Goal: Information Seeking & Learning: Check status

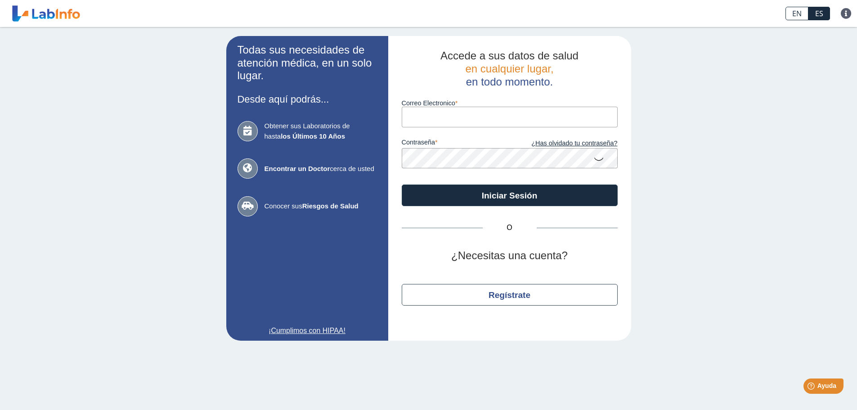
click at [432, 121] on input "Correo Electronico" at bounding box center [510, 117] width 216 height 20
click at [449, 120] on input "Correo Electronico" at bounding box center [510, 117] width 216 height 20
type input "[EMAIL_ADDRESS][DOMAIN_NAME]"
click at [596, 159] on icon at bounding box center [599, 159] width 11 height 18
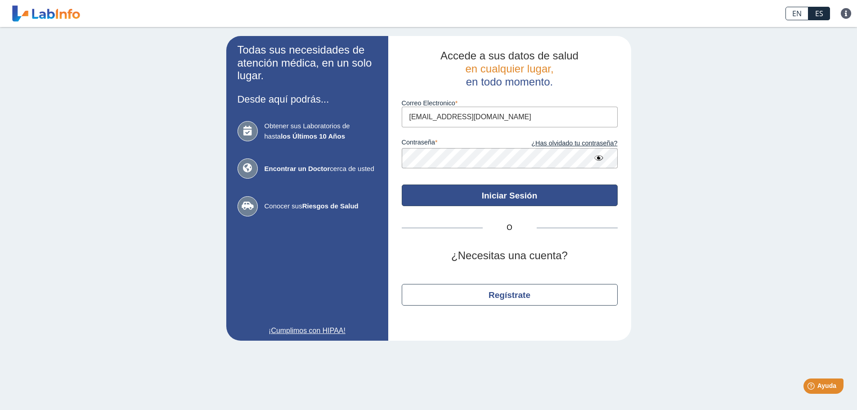
click at [505, 194] on button "Iniciar Sesión" at bounding box center [510, 196] width 216 height 22
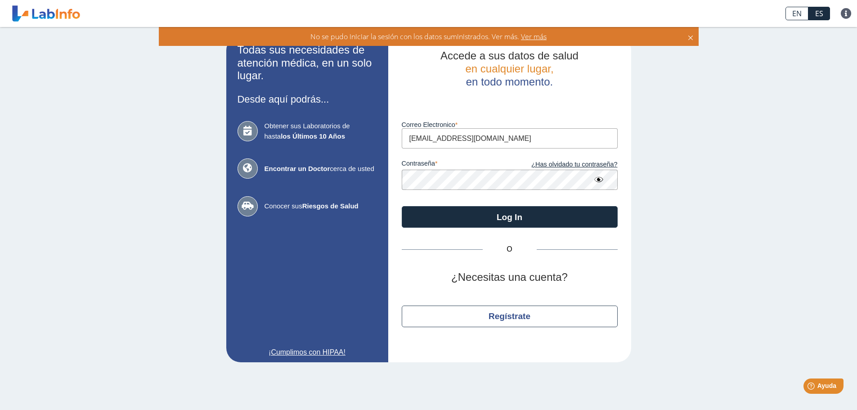
click at [533, 35] on span "Ver más" at bounding box center [532, 37] width 27 height 10
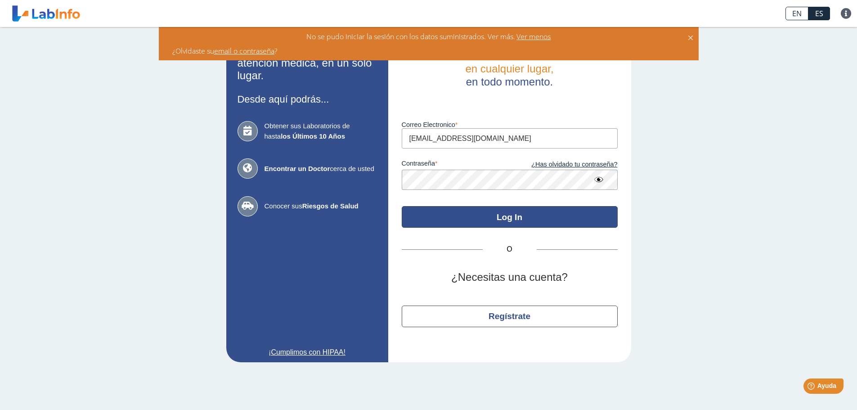
click at [510, 216] on button "Log In" at bounding box center [510, 217] width 216 height 22
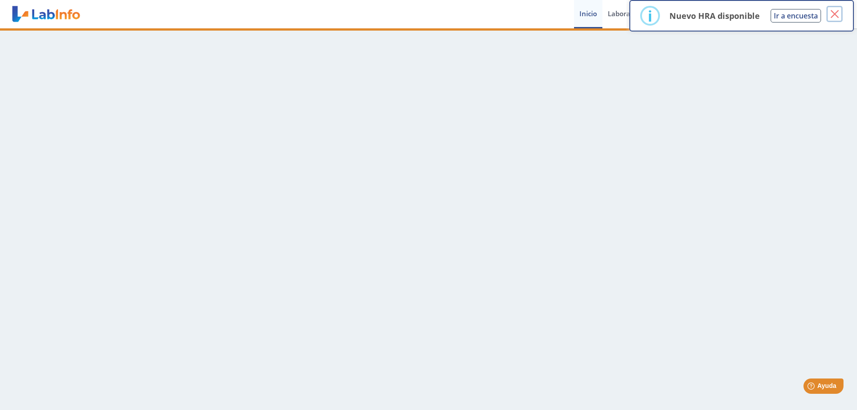
click at [839, 13] on button "×" at bounding box center [835, 14] width 16 height 16
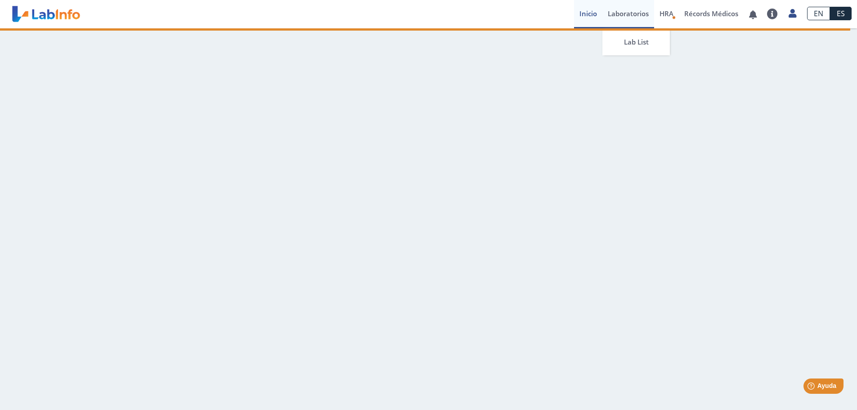
click at [631, 13] on link "Laboratorios" at bounding box center [629, 14] width 52 height 28
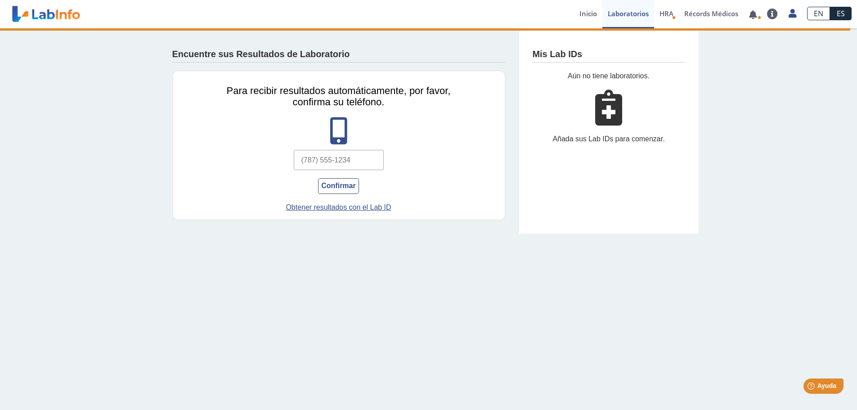
click at [366, 157] on input "text" at bounding box center [339, 160] width 90 height 20
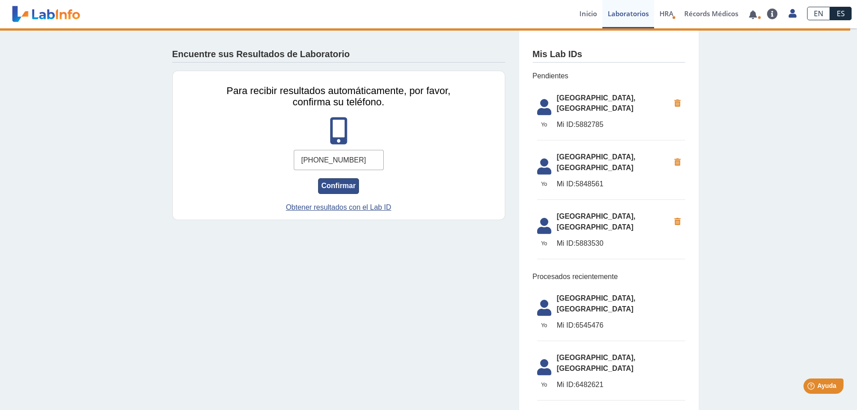
type input "(787) 223-9784"
click at [335, 185] on button "Confirmar" at bounding box center [338, 186] width 41 height 16
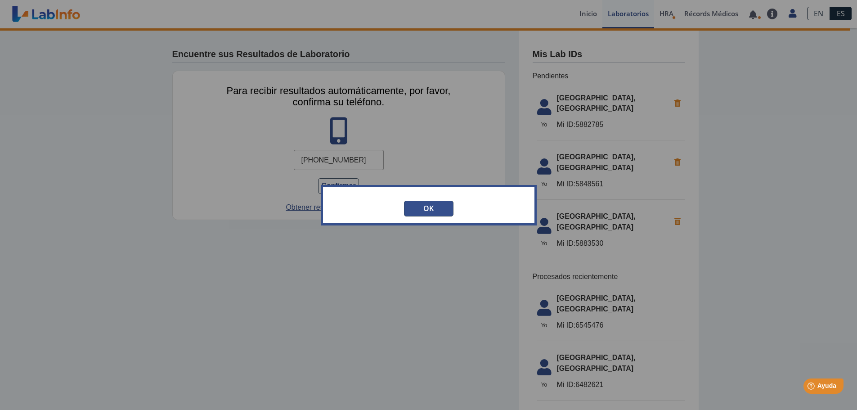
click at [420, 210] on button "OK" at bounding box center [429, 209] width 50 height 16
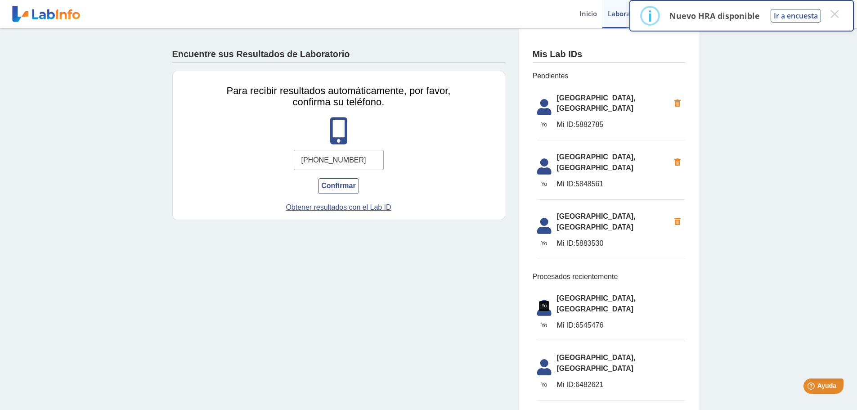
click at [541, 108] on icon at bounding box center [544, 110] width 25 height 22
click at [330, 204] on link "Obtener resultados con el Lab ID" at bounding box center [339, 207] width 247 height 11
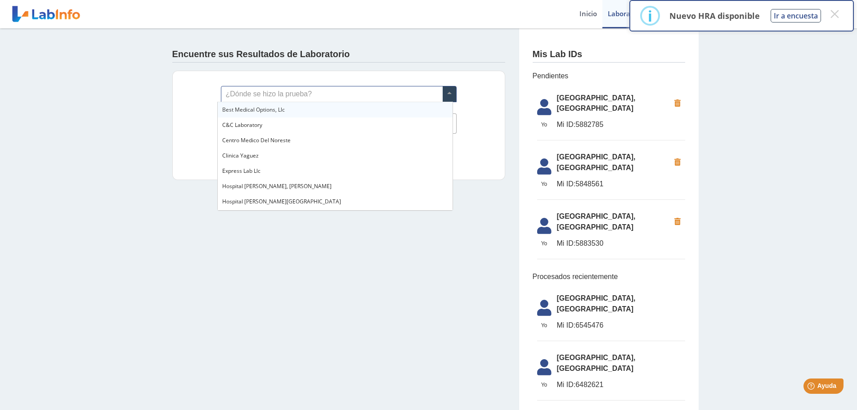
click at [304, 90] on input "text" at bounding box center [338, 93] width 235 height 15
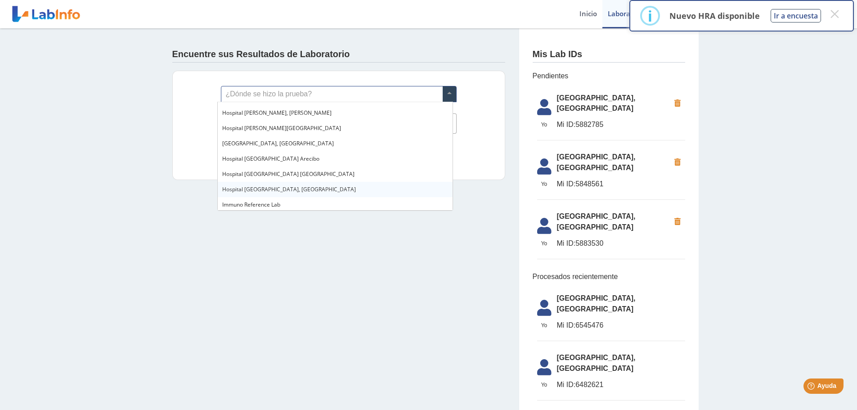
scroll to position [59, 0]
click at [280, 158] on span "[GEOGRAPHIC_DATA], [GEOGRAPHIC_DATA]" at bounding box center [278, 158] width 112 height 8
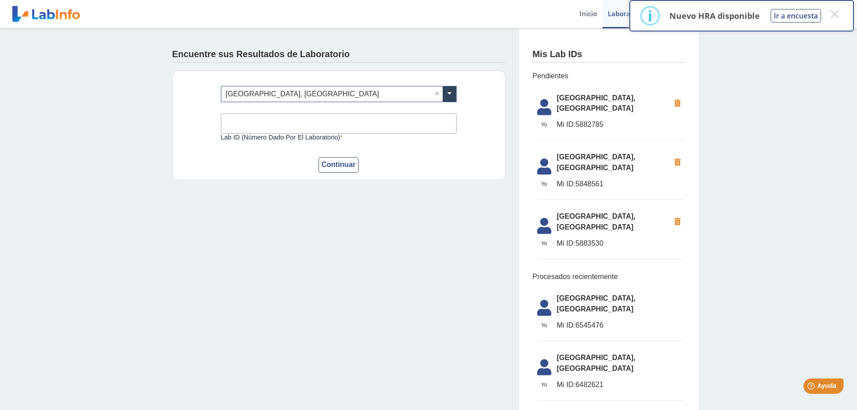
click at [275, 122] on input "Lab ID (número dado por el laboratorio)" at bounding box center [339, 123] width 236 height 20
click at [396, 156] on form "¿Dónde se hizo la prueba? × Hospital Metropolitano, Rio Piedras × Lab ID (númer…" at bounding box center [339, 129] width 236 height 87
click at [242, 123] on input "Lab ID (número dado por el laboratorio)" at bounding box center [339, 123] width 236 height 20
type input "0300848930"
click at [328, 162] on button "Continuar" at bounding box center [339, 165] width 41 height 16
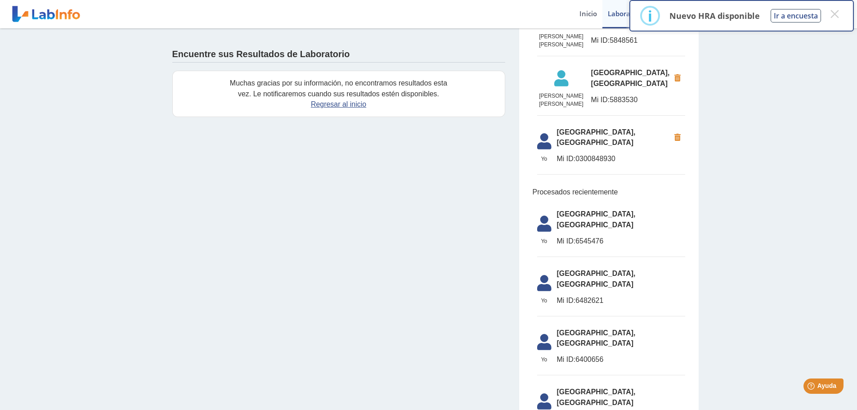
scroll to position [0, 0]
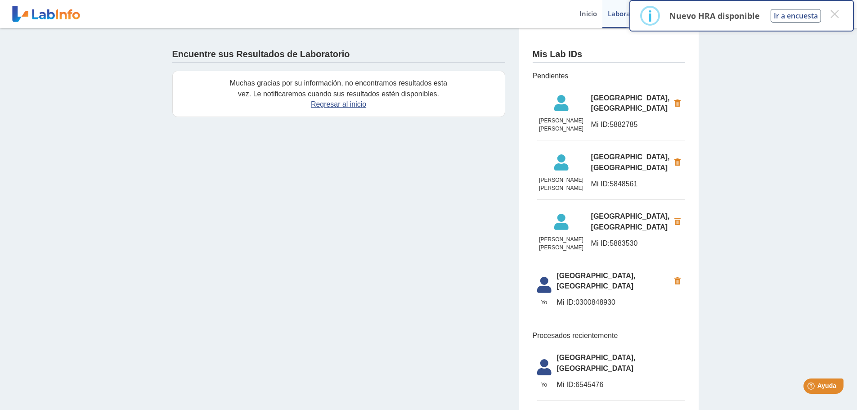
click at [563, 280] on span "[GEOGRAPHIC_DATA], [GEOGRAPHIC_DATA]" at bounding box center [613, 282] width 113 height 22
click at [826, 12] on div "Nuevo HRA disponible Ir a encuesta" at bounding box center [745, 16] width 162 height 20
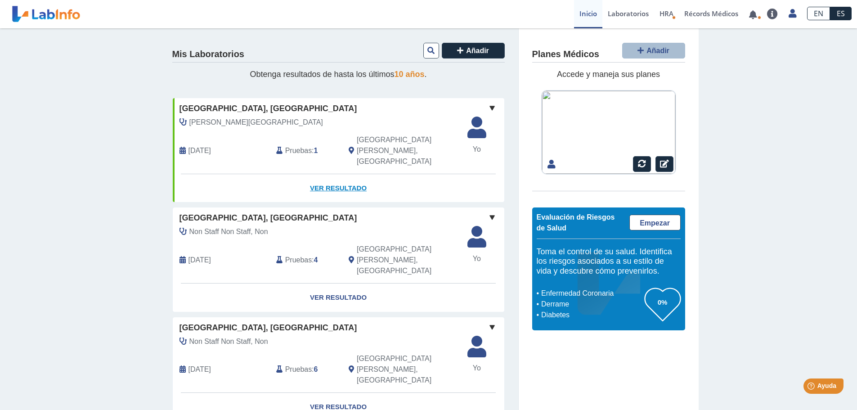
click at [327, 174] on link "Ver Resultado" at bounding box center [339, 188] width 332 height 28
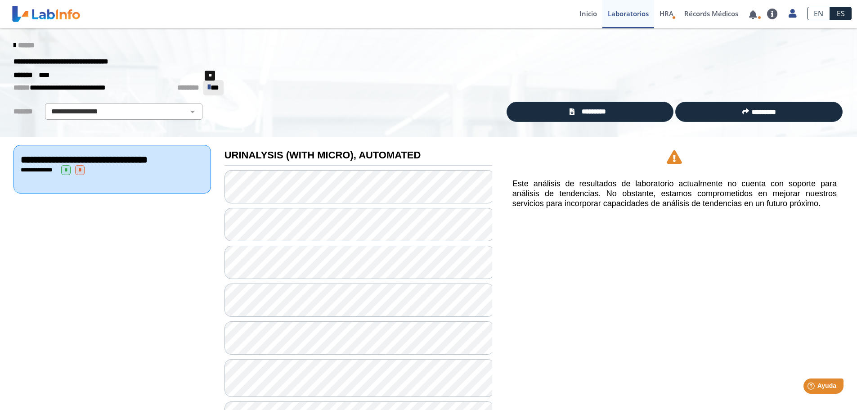
click at [211, 86] on span "**" at bounding box center [215, 87] width 9 height 7
click at [619, 13] on link "Laboratorios" at bounding box center [629, 14] width 52 height 28
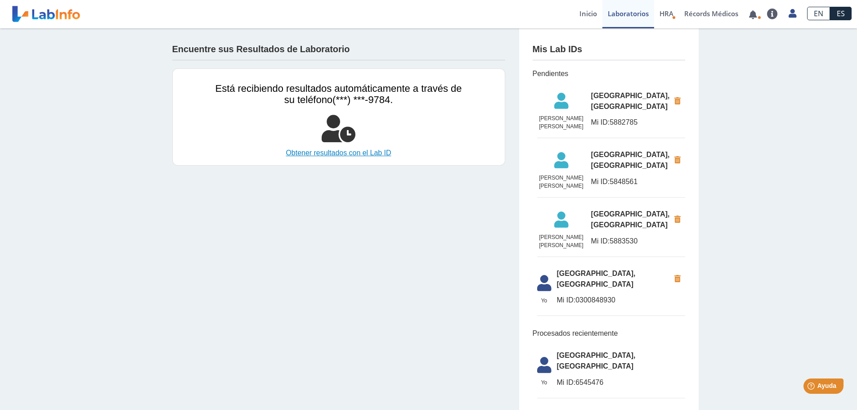
click at [334, 152] on link "Obtener resultados con el Lab ID" at bounding box center [339, 153] width 247 height 11
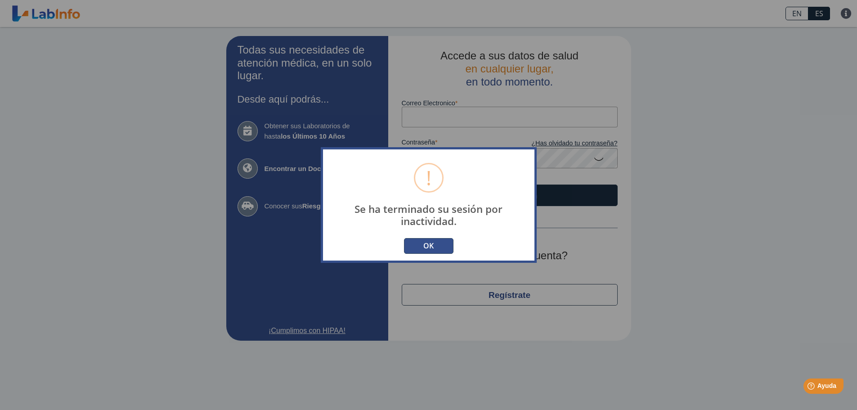
click at [430, 245] on button "OK" at bounding box center [429, 246] width 50 height 16
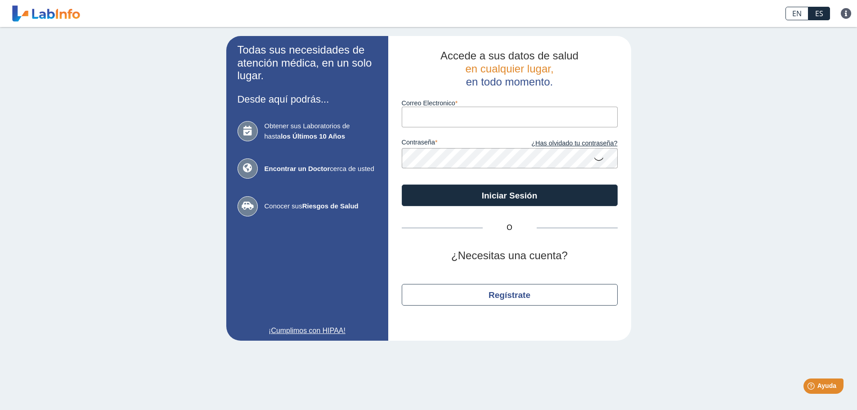
click at [421, 118] on input "Correo Electronico" at bounding box center [510, 117] width 216 height 20
type input "[EMAIL_ADDRESS][DOMAIN_NAME]"
click at [597, 158] on icon at bounding box center [599, 159] width 11 height 18
click at [597, 158] on icon at bounding box center [599, 158] width 11 height 16
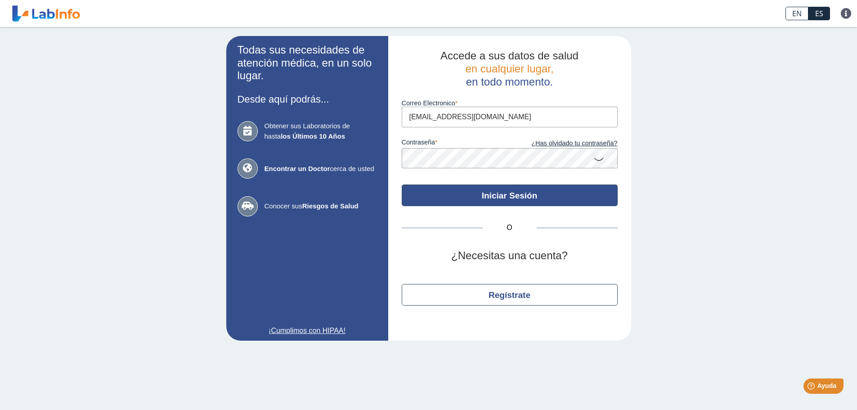
click at [504, 197] on button "Iniciar Sesión" at bounding box center [510, 196] width 216 height 22
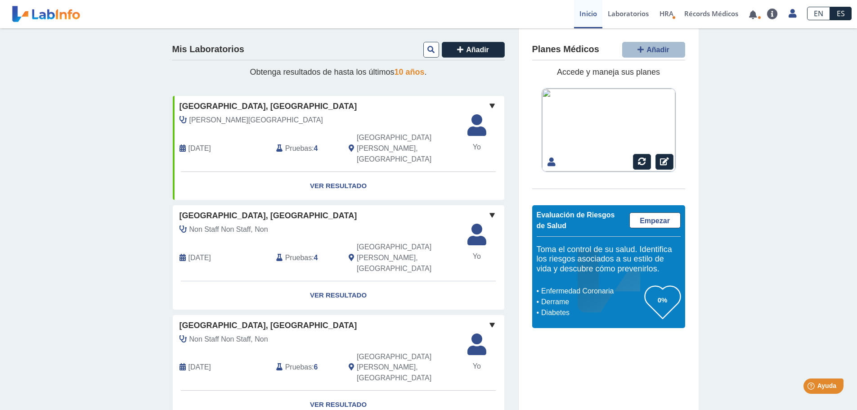
click at [488, 106] on span at bounding box center [492, 105] width 11 height 11
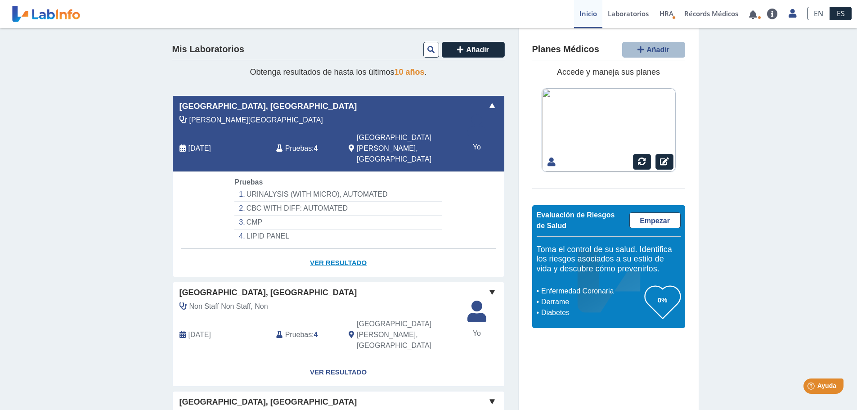
click at [331, 249] on link "Ver Resultado" at bounding box center [339, 263] width 332 height 28
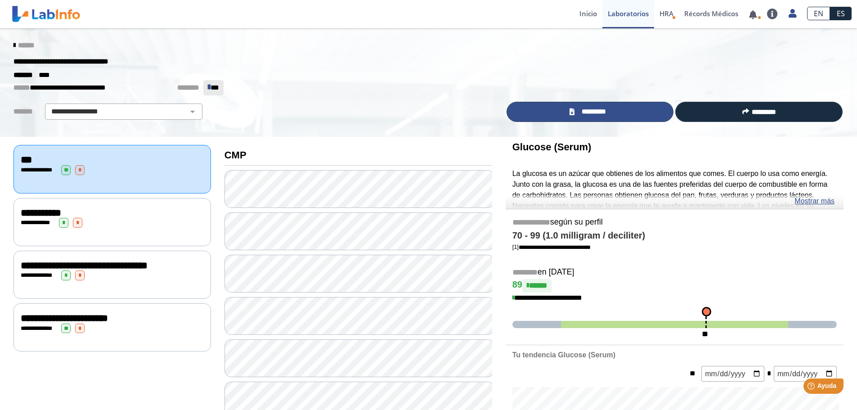
click at [584, 111] on span "*********" at bounding box center [593, 112] width 33 height 10
click at [636, 41] on link "Lab List" at bounding box center [637, 41] width 68 height 27
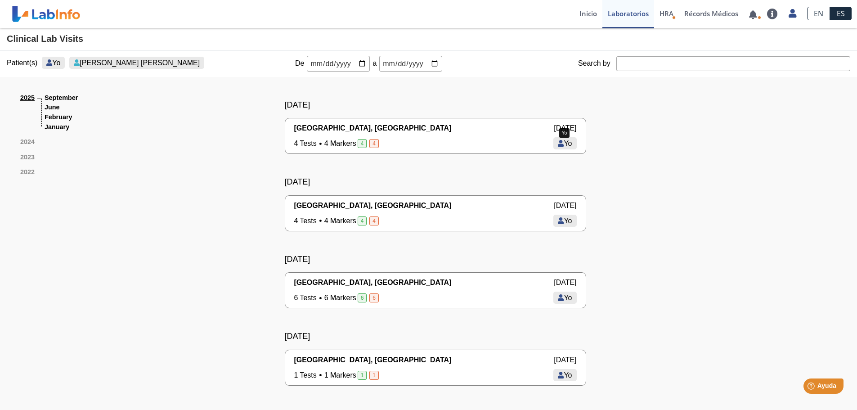
click at [566, 144] on span "Yo" at bounding box center [568, 144] width 8 height 8
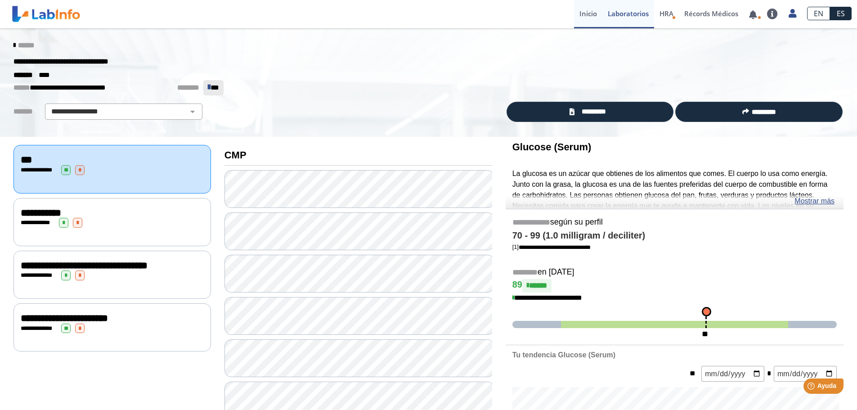
click at [592, 18] on link "Inicio" at bounding box center [588, 14] width 28 height 28
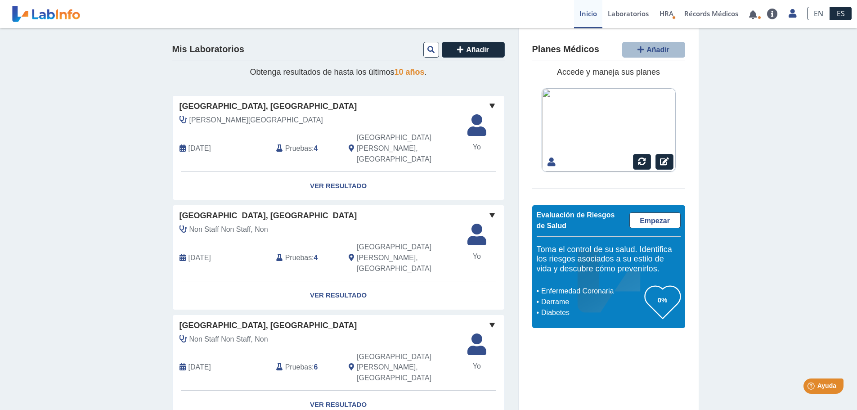
click at [487, 104] on span at bounding box center [492, 105] width 11 height 11
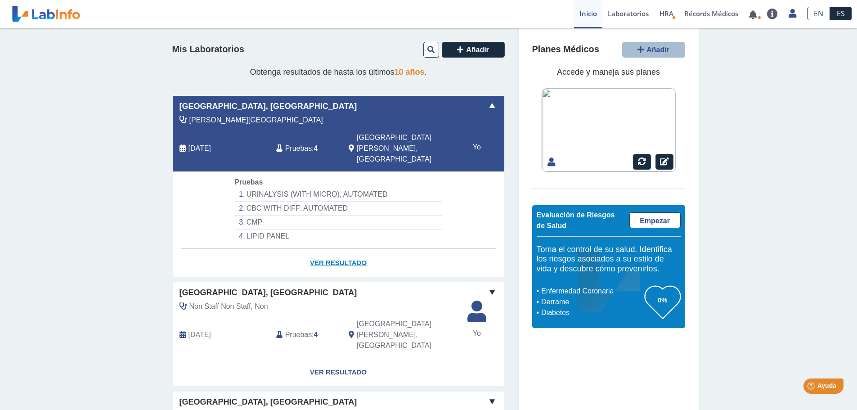
click at [342, 249] on link "Ver Resultado" at bounding box center [339, 263] width 332 height 28
click at [343, 249] on link "Ver Resultado" at bounding box center [339, 263] width 332 height 28
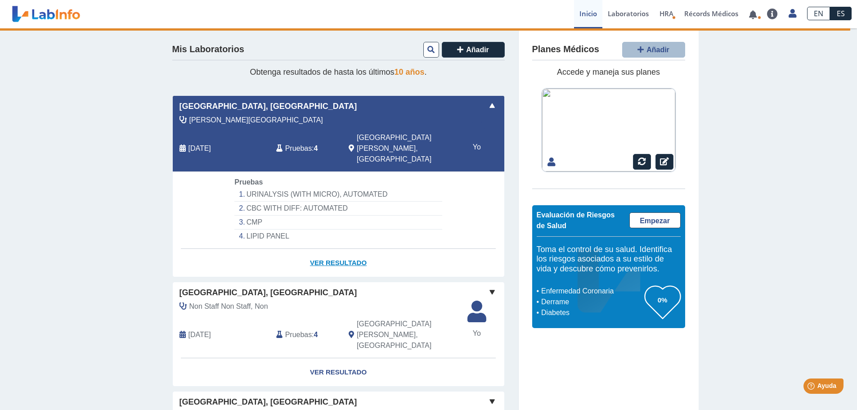
click at [338, 249] on link "Ver Resultado" at bounding box center [339, 263] width 332 height 28
click at [625, 15] on link "Laboratorios" at bounding box center [629, 14] width 52 height 28
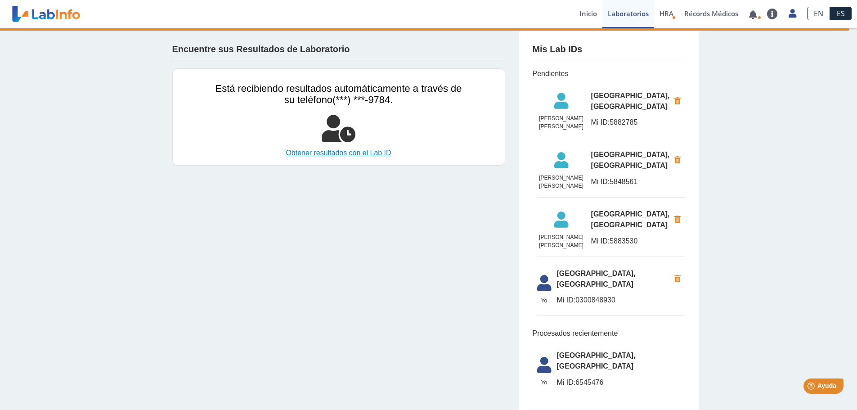
click at [348, 152] on link "Obtener resultados con el Lab ID" at bounding box center [339, 153] width 247 height 11
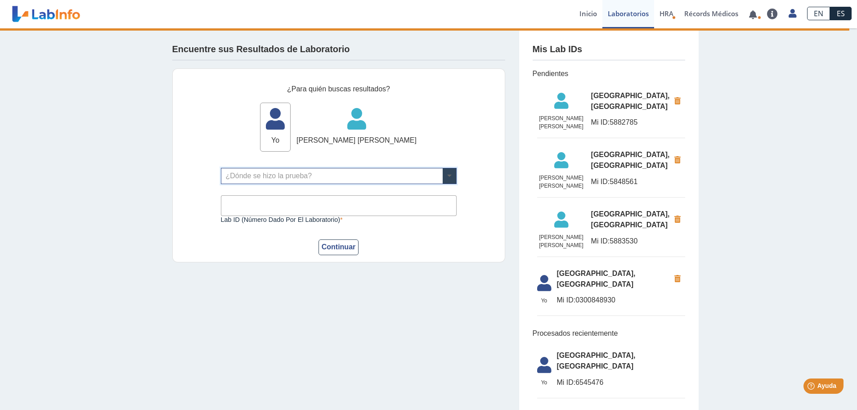
click at [445, 177] on span at bounding box center [450, 175] width 14 height 15
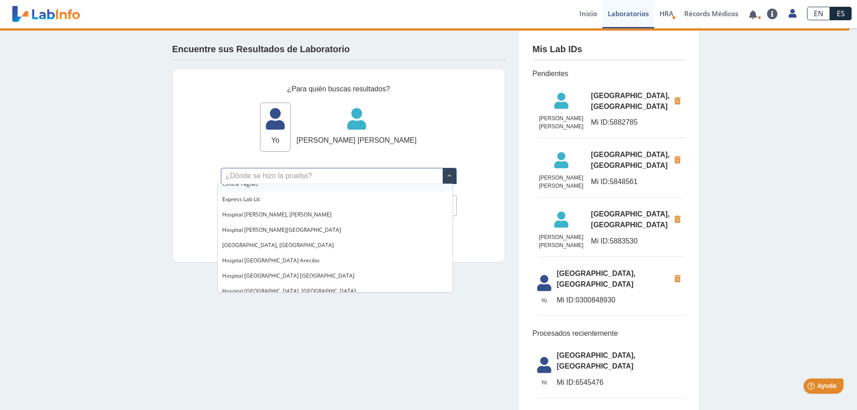
scroll to position [75, 0]
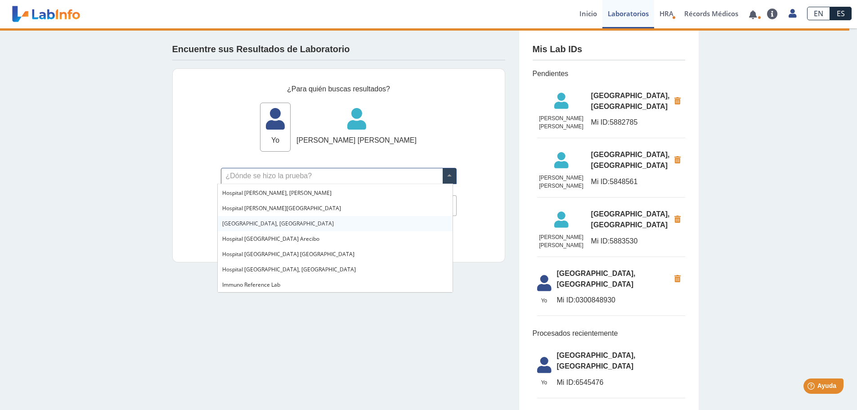
click at [289, 223] on span "[GEOGRAPHIC_DATA], [GEOGRAPHIC_DATA]" at bounding box center [278, 224] width 112 height 8
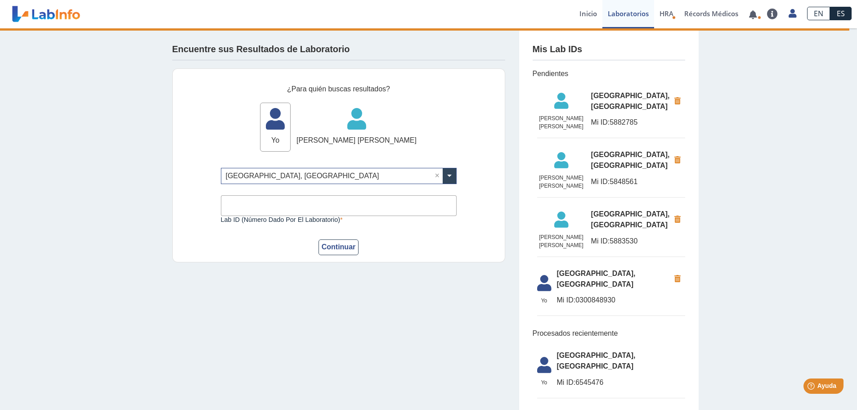
click at [315, 207] on input "Lab ID (número dado por el laboratorio)" at bounding box center [339, 205] width 236 height 20
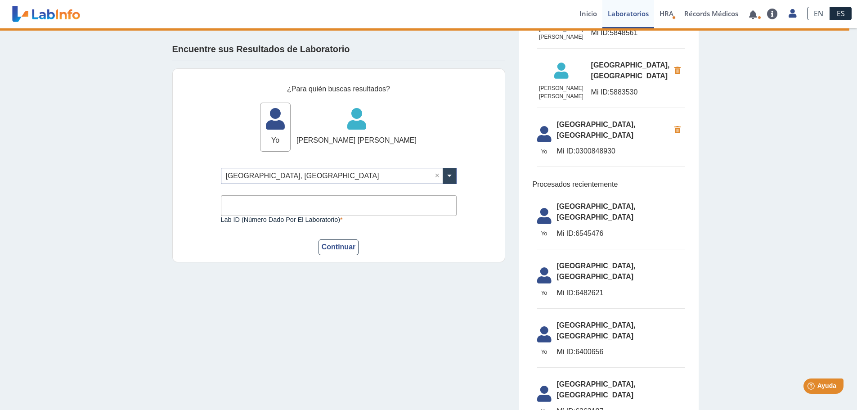
scroll to position [150, 0]
click at [260, 208] on input "Lab ID (número dado por el laboratorio)" at bounding box center [339, 205] width 236 height 20
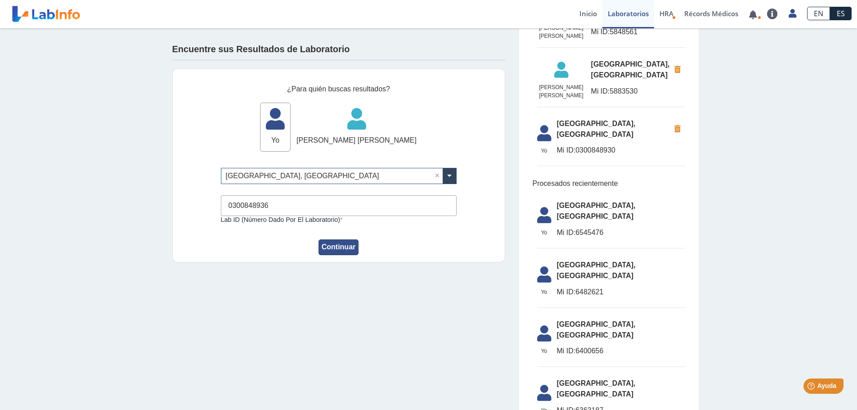
type input "0300848936"
click at [332, 245] on button "Continuar" at bounding box center [339, 247] width 41 height 16
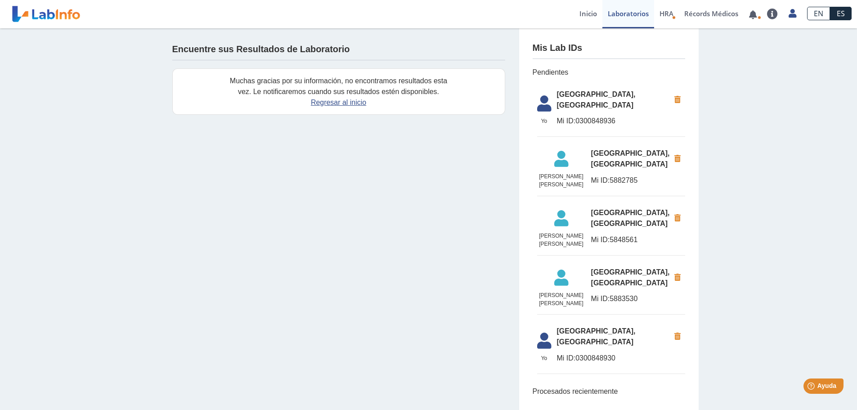
scroll to position [0, 0]
click at [342, 105] on link "Regresar al inicio" at bounding box center [338, 103] width 55 height 8
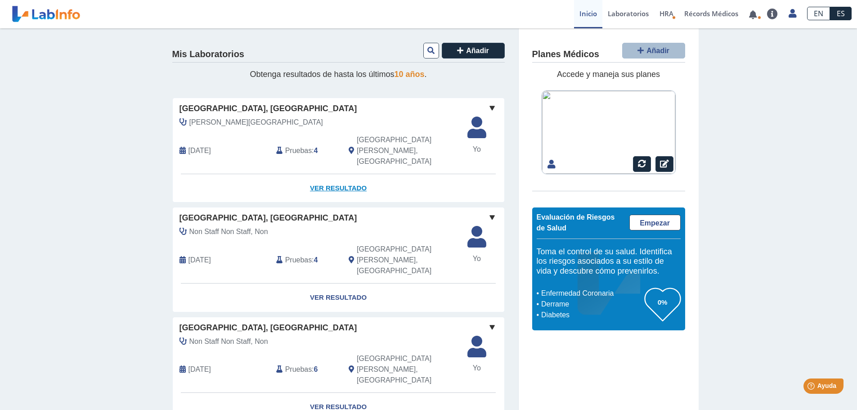
click at [333, 174] on link "Ver Resultado" at bounding box center [339, 188] width 332 height 28
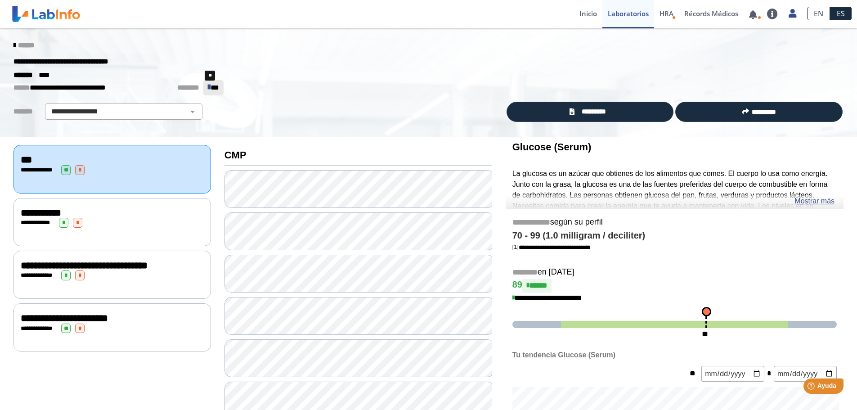
click at [211, 90] on span "**" at bounding box center [215, 87] width 9 height 7
click at [211, 88] on span "**" at bounding box center [215, 87] width 9 height 7
click at [188, 114] on select "**********" at bounding box center [124, 111] width 152 height 11
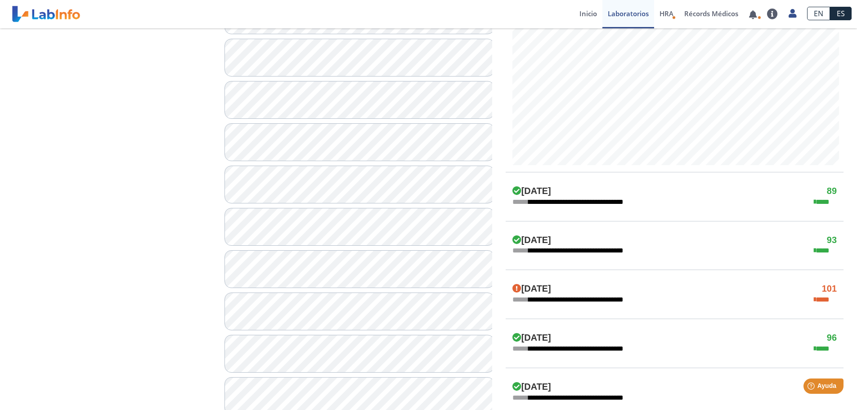
scroll to position [310, 0]
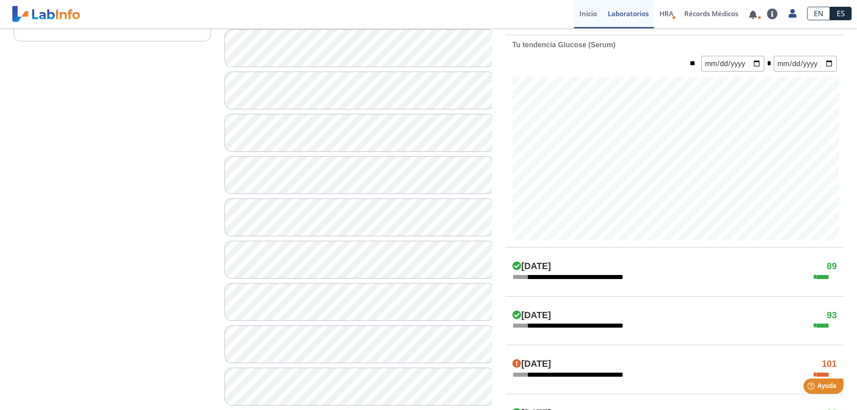
click at [583, 14] on link "Inicio" at bounding box center [588, 14] width 28 height 28
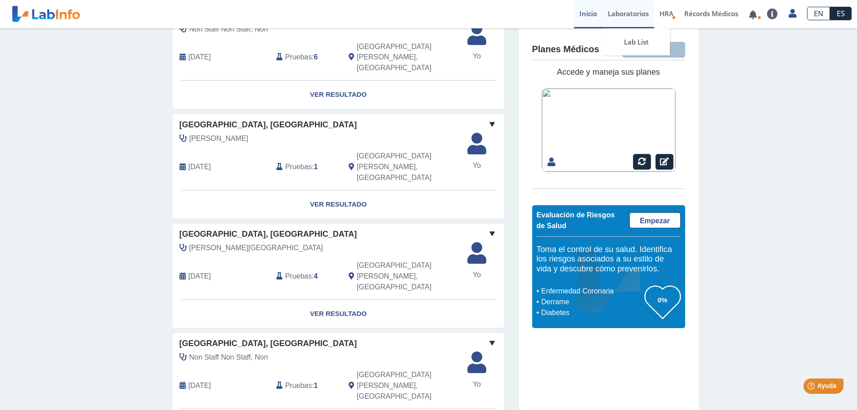
click at [627, 16] on link "Laboratorios" at bounding box center [629, 14] width 52 height 28
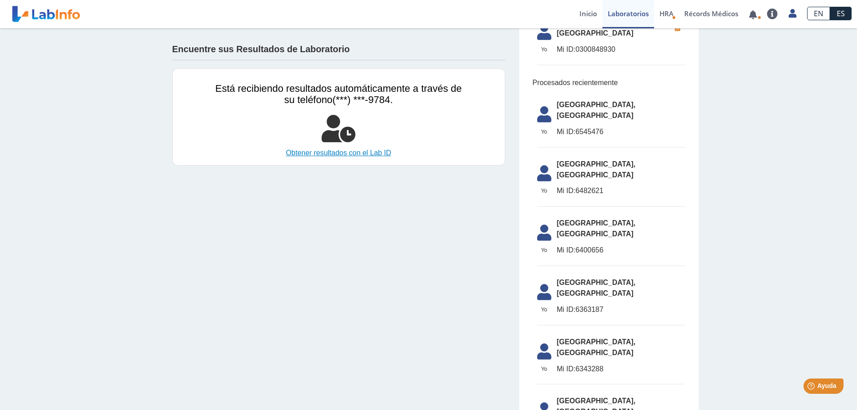
click at [329, 151] on link "Obtener resultados con el Lab ID" at bounding box center [339, 153] width 247 height 11
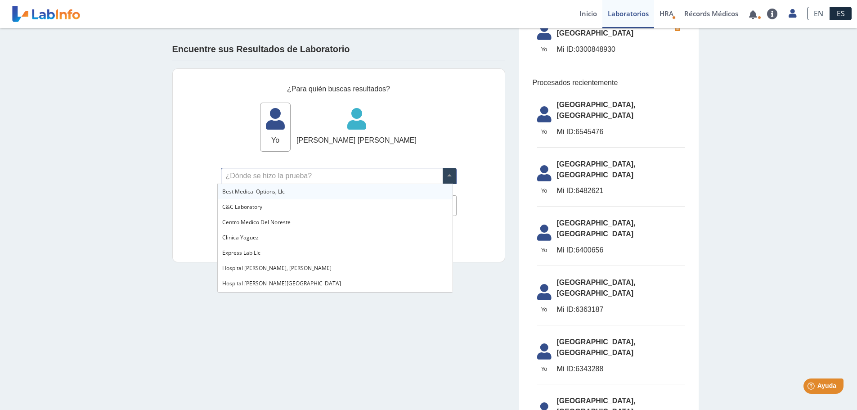
click at [446, 177] on span at bounding box center [450, 175] width 14 height 15
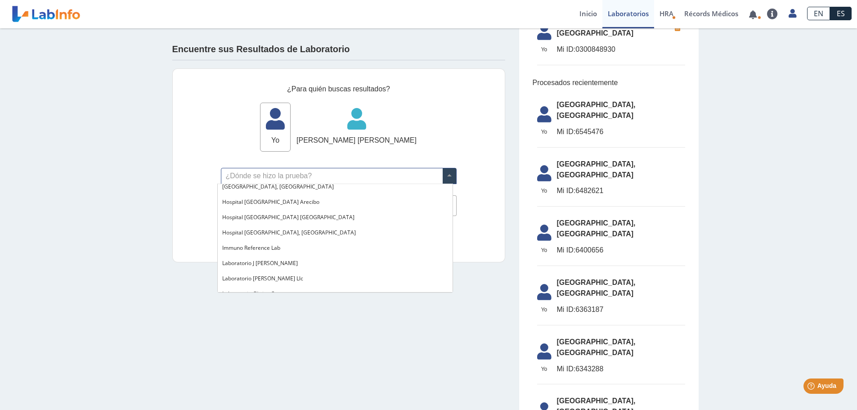
scroll to position [75, 0]
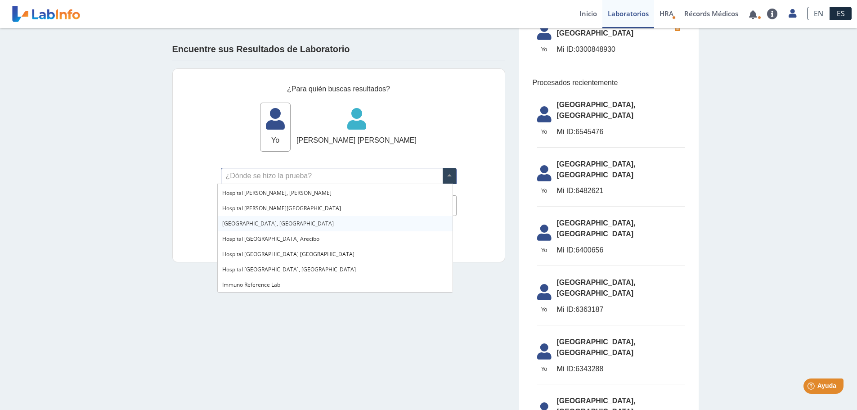
click at [287, 223] on span "[GEOGRAPHIC_DATA], [GEOGRAPHIC_DATA]" at bounding box center [278, 224] width 112 height 8
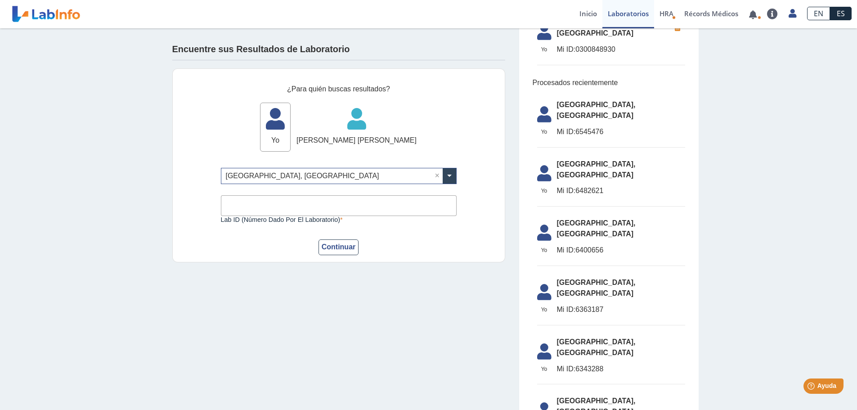
click at [251, 202] on input "Lab ID (número dado por el laboratorio)" at bounding box center [339, 205] width 236 height 20
click at [310, 208] on input "Lab ID (número dado por el laboratorio)" at bounding box center [339, 205] width 236 height 20
click at [389, 237] on form "¿Para quién buscas resultados? Yo Yo Olga Diaz Berrios Olga Diaz Berrios ¿Dónde…" at bounding box center [339, 169] width 236 height 171
click at [337, 219] on label "Lab ID (número dado por el laboratorio)" at bounding box center [339, 219] width 236 height 7
click at [337, 216] on input "Lab ID (número dado por el laboratorio)" at bounding box center [339, 205] width 236 height 20
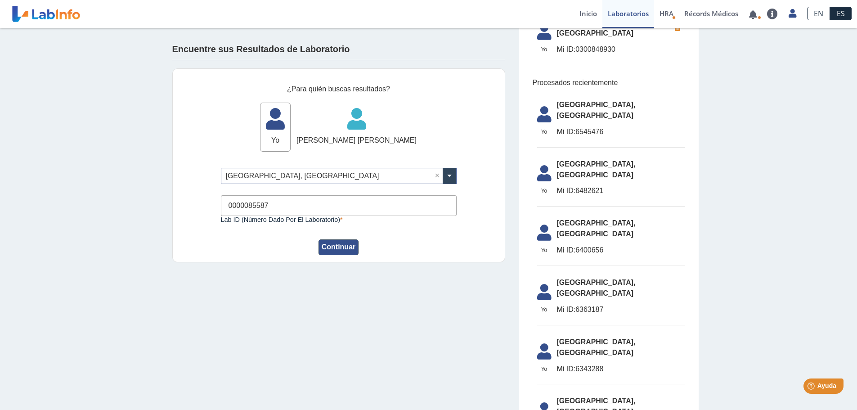
type input "0000085587"
click at [331, 245] on button "Continuar" at bounding box center [339, 247] width 41 height 16
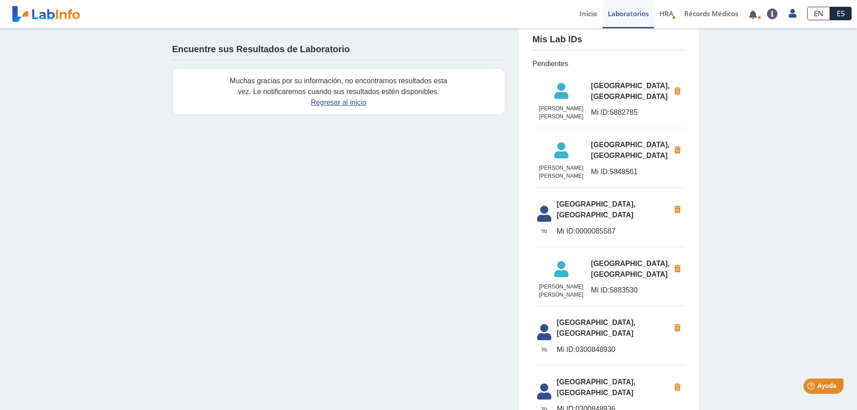
scroll to position [0, 0]
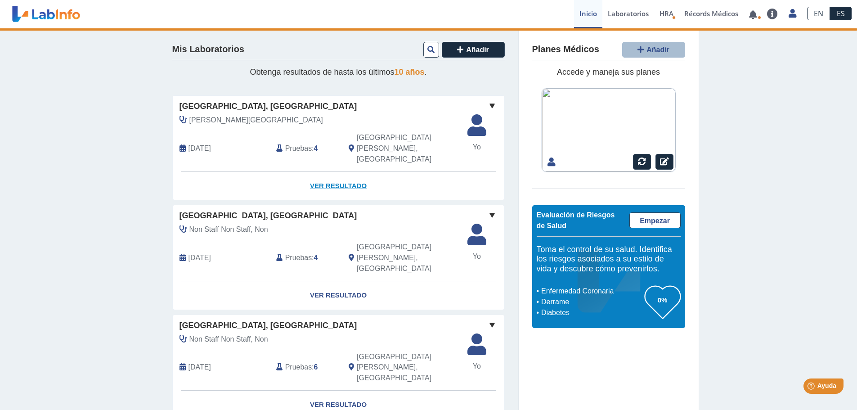
click at [343, 172] on link "Ver Resultado" at bounding box center [339, 186] width 332 height 28
click at [490, 103] on span at bounding box center [492, 105] width 11 height 11
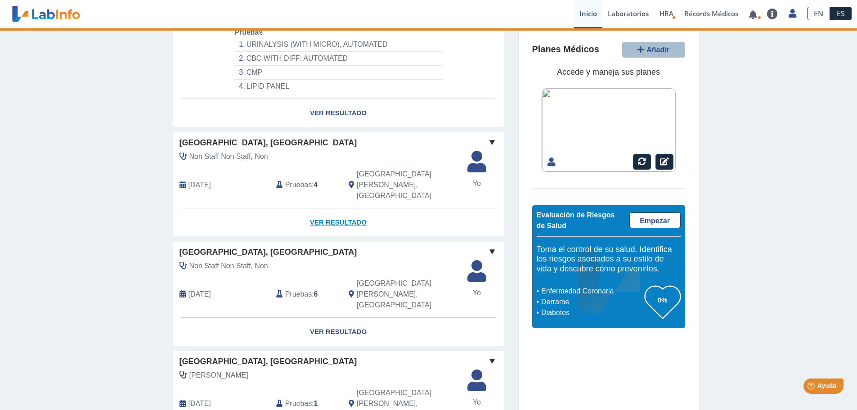
scroll to position [75, 0]
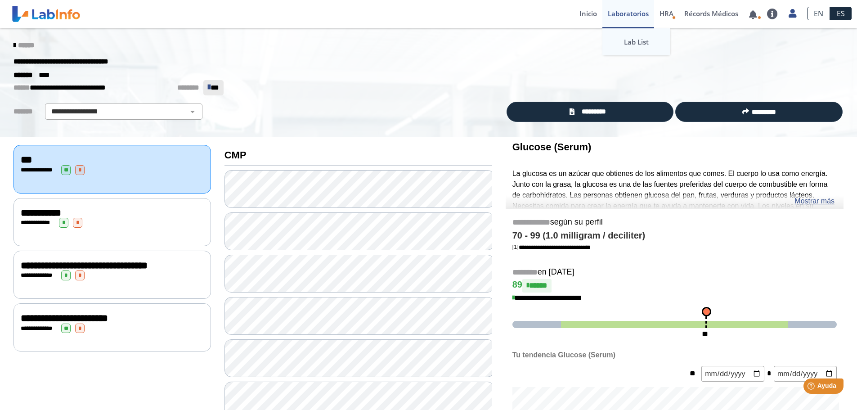
click at [629, 43] on link "Lab List" at bounding box center [637, 41] width 68 height 27
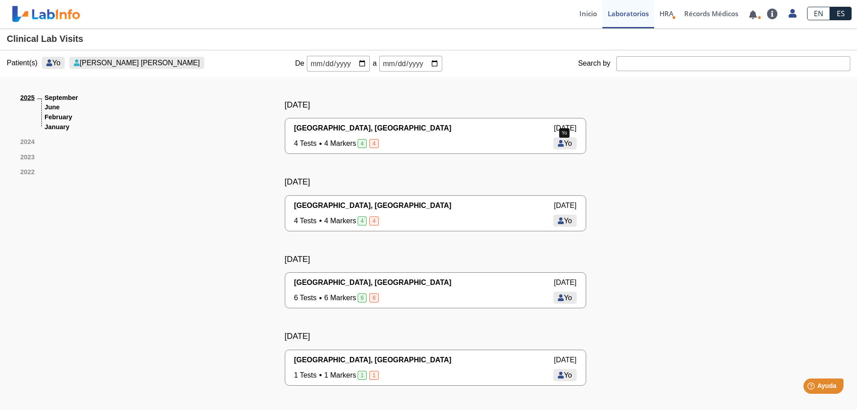
click at [567, 145] on span "Yo" at bounding box center [568, 144] width 8 height 8
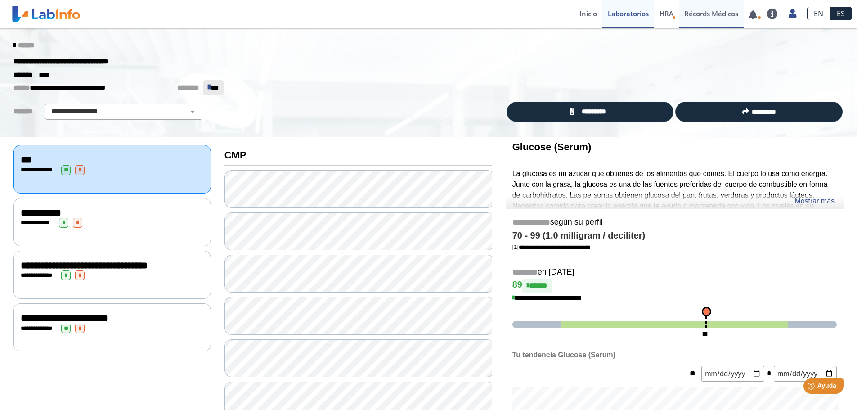
click at [719, 12] on link "Récords Médicos" at bounding box center [711, 14] width 65 height 28
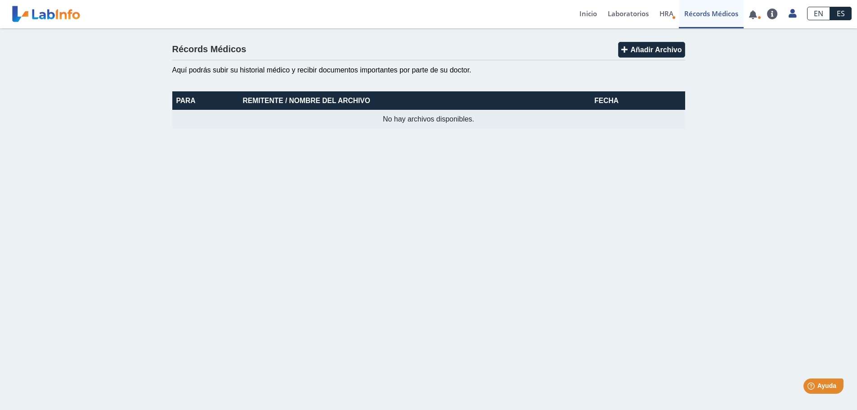
click at [619, 101] on th "Fecha" at bounding box center [607, 100] width 78 height 18
click at [667, 13] on span "HRA" at bounding box center [667, 13] width 14 height 9
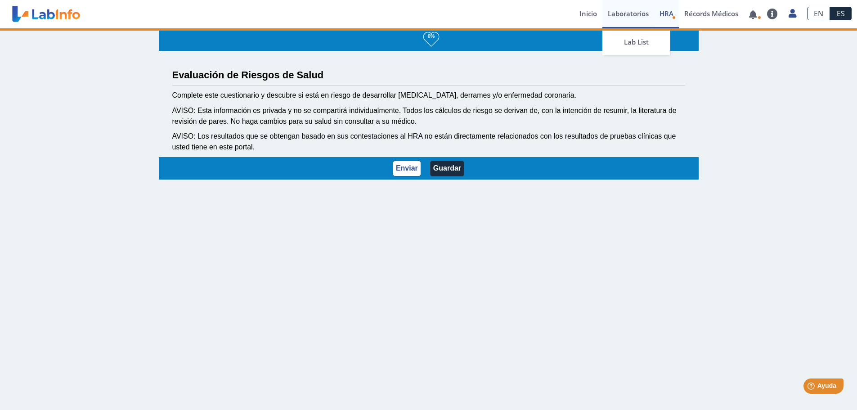
click at [632, 12] on link "Laboratorios" at bounding box center [629, 14] width 52 height 28
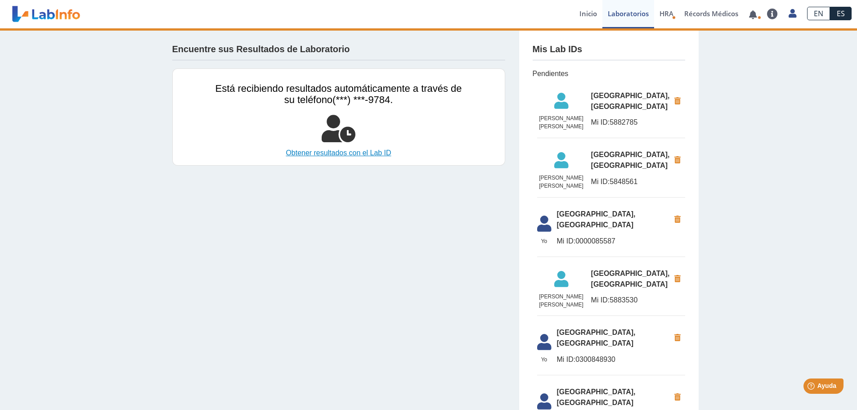
click at [359, 149] on link "Obtener resultados con el Lab ID" at bounding box center [339, 153] width 247 height 11
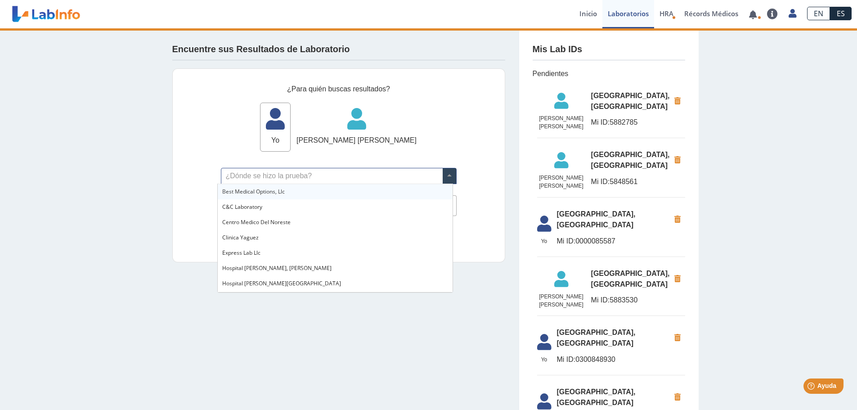
click at [450, 179] on span at bounding box center [450, 175] width 14 height 15
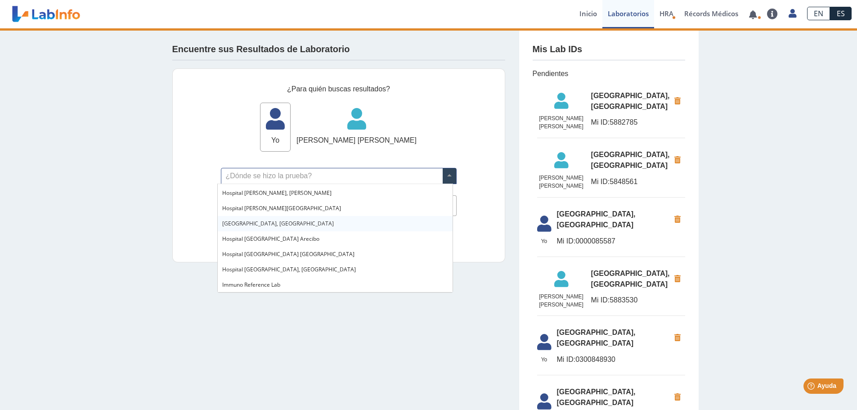
click at [292, 223] on span "[GEOGRAPHIC_DATA], [GEOGRAPHIC_DATA]" at bounding box center [278, 224] width 112 height 8
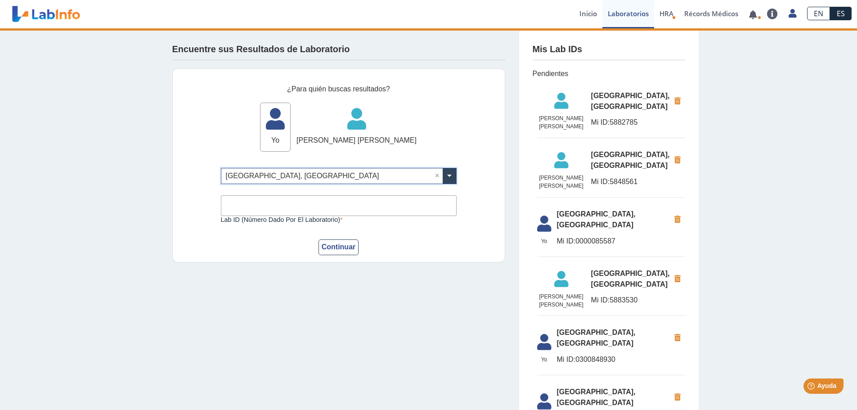
click at [268, 206] on input "Lab ID (número dado por el laboratorio)" at bounding box center [339, 205] width 236 height 20
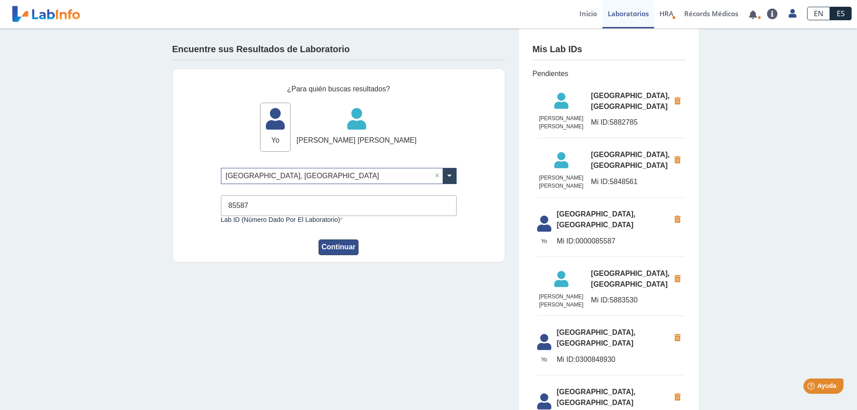
type input "85587"
click at [337, 248] on button "Continuar" at bounding box center [339, 247] width 41 height 16
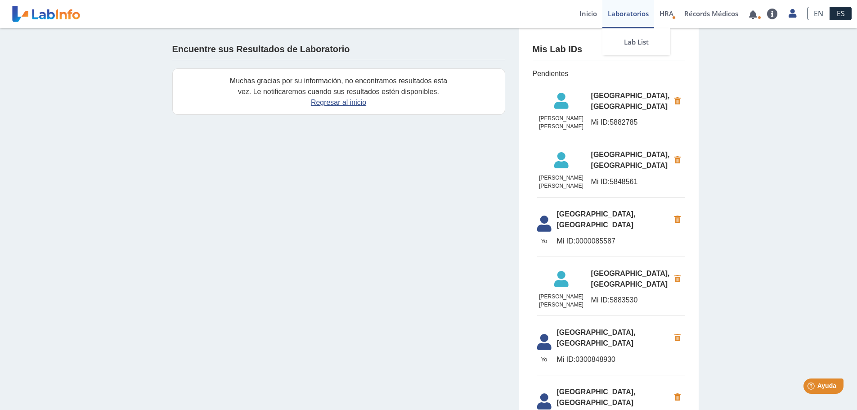
click at [627, 16] on link "Laboratorios" at bounding box center [629, 14] width 52 height 28
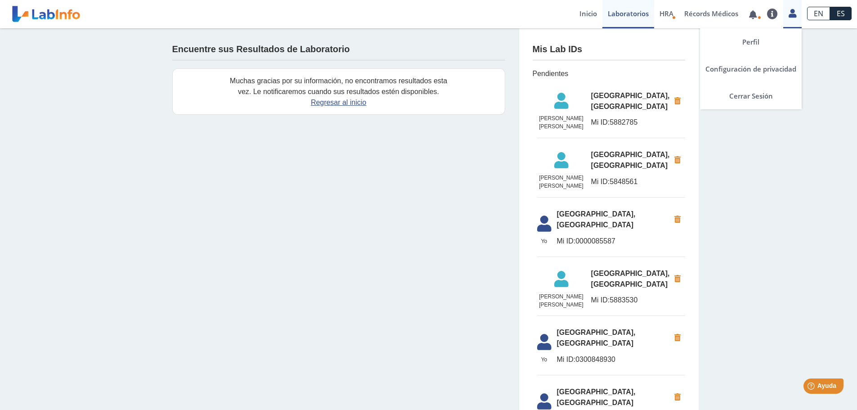
click at [794, 15] on icon at bounding box center [793, 13] width 8 height 7
click at [757, 41] on link "Perfil" at bounding box center [751, 41] width 102 height 27
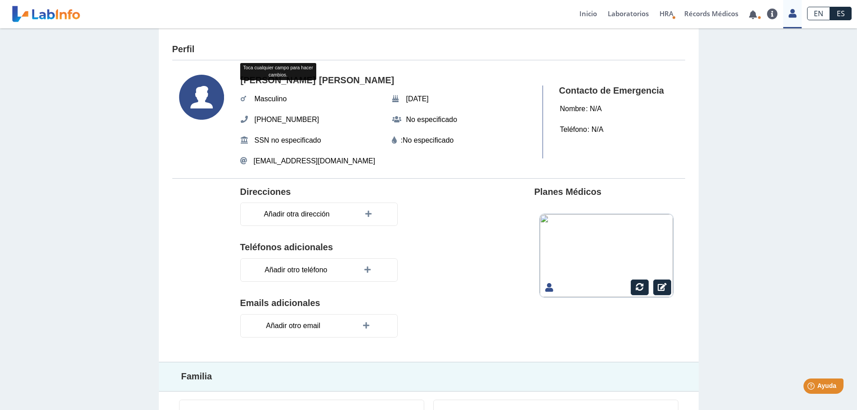
click at [103, 113] on div "Perfil José M Toca cualquier campo para hacer cambios. Trinidad Maldonado Mascu…" at bounding box center [428, 311] width 857 height 566
click at [591, 15] on link "Inicio" at bounding box center [588, 14] width 28 height 28
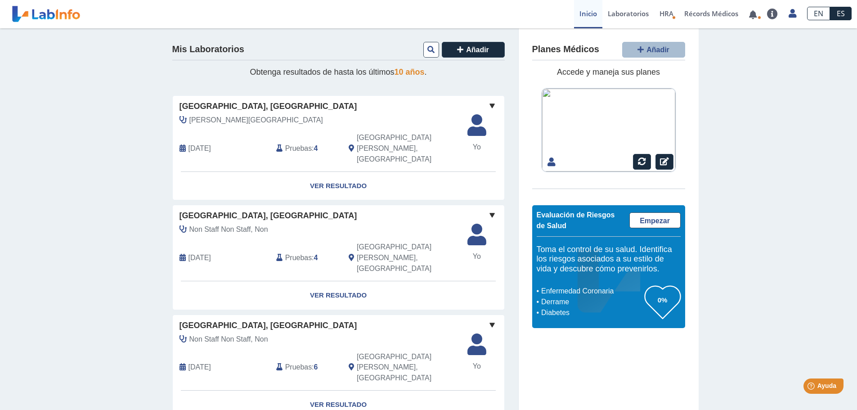
click at [490, 108] on span at bounding box center [492, 105] width 11 height 11
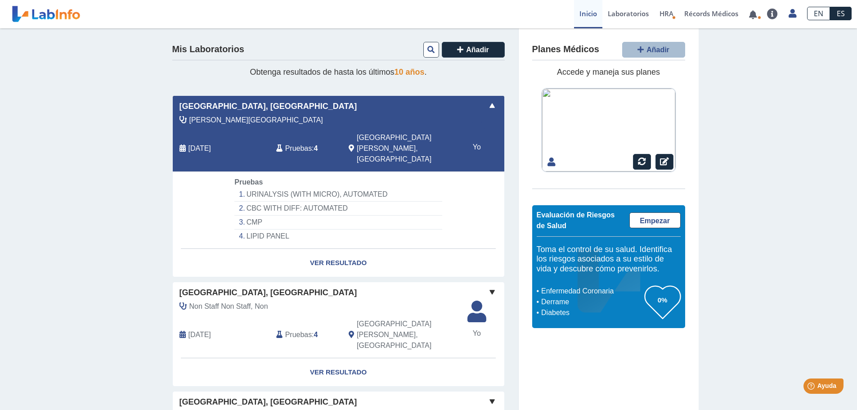
click at [493, 107] on span at bounding box center [492, 105] width 11 height 11
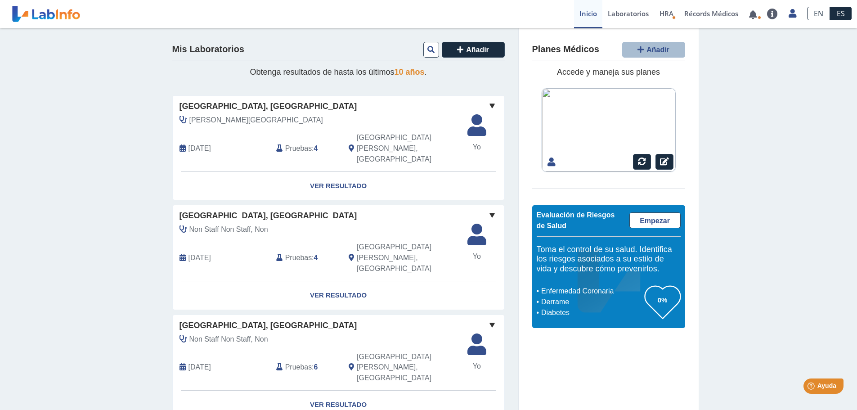
click at [493, 107] on span at bounding box center [492, 105] width 11 height 11
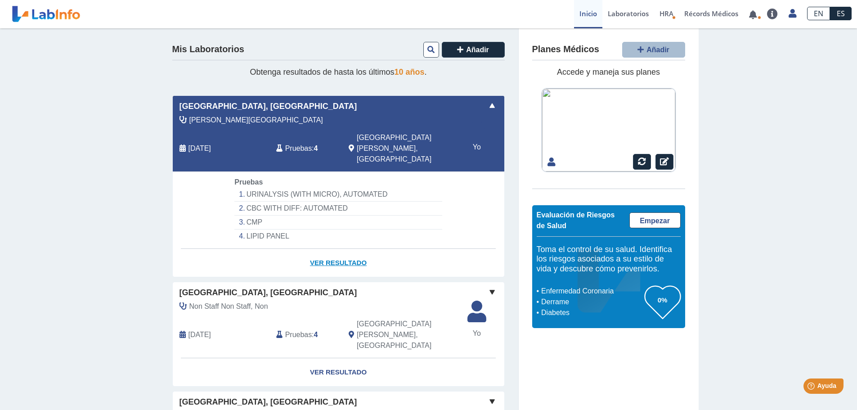
click at [325, 249] on link "Ver Resultado" at bounding box center [339, 263] width 332 height 28
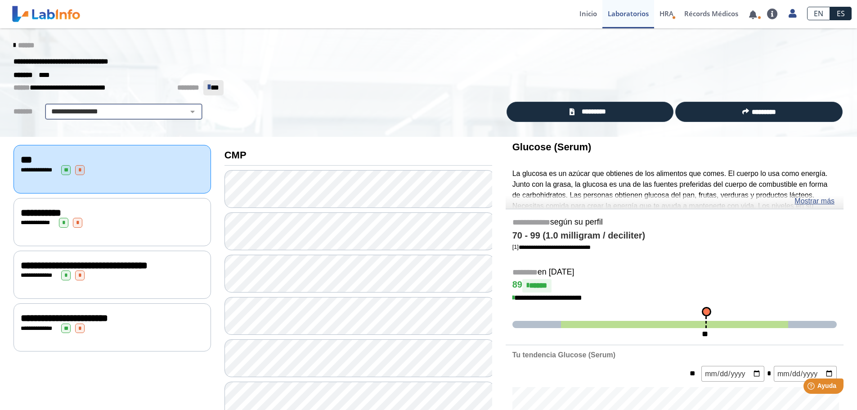
click at [185, 113] on select "**********" at bounding box center [124, 111] width 152 height 11
click at [185, 114] on select "**********" at bounding box center [124, 111] width 152 height 11
click at [245, 111] on div "**********" at bounding box center [253, 112] width 492 height 16
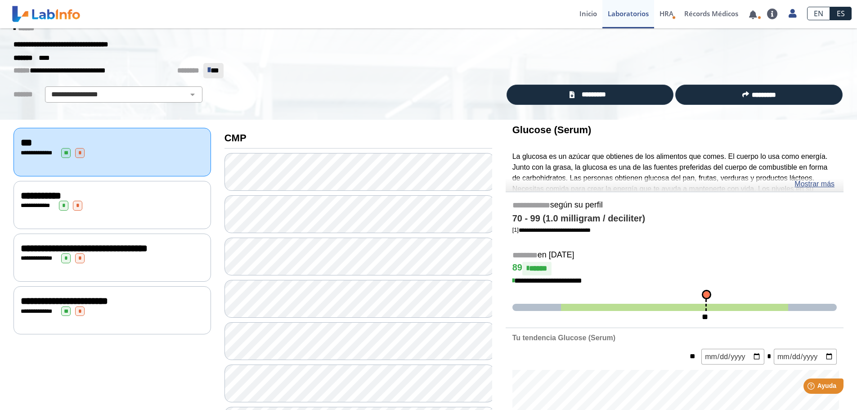
scroll to position [10, 0]
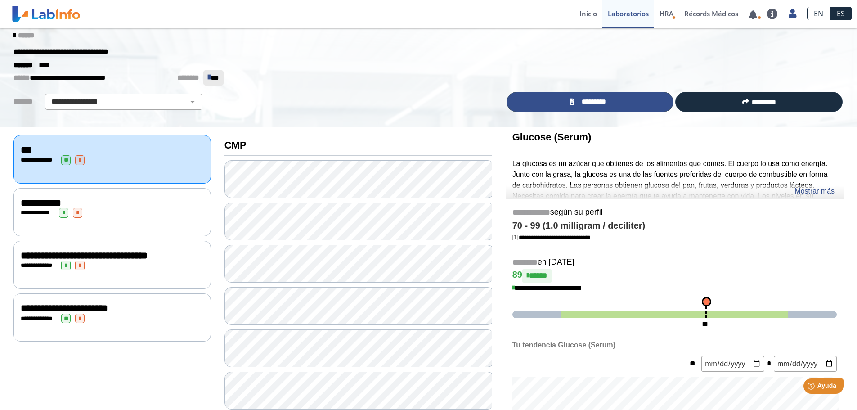
click at [595, 102] on span "*********" at bounding box center [593, 102] width 33 height 10
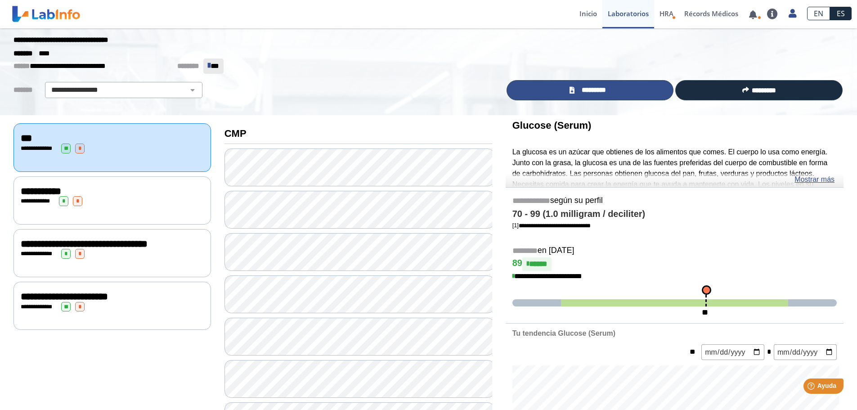
scroll to position [0, 0]
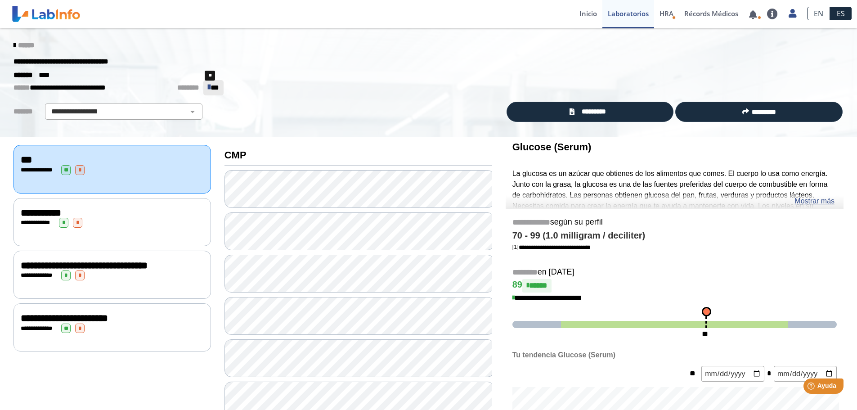
click at [211, 90] on span "**" at bounding box center [215, 87] width 9 height 7
click at [208, 90] on icon at bounding box center [209, 86] width 3 height 9
click at [209, 92] on div "**" at bounding box center [213, 87] width 11 height 11
click at [208, 88] on icon at bounding box center [209, 86] width 3 height 9
click at [191, 113] on select "**********" at bounding box center [124, 111] width 152 height 11
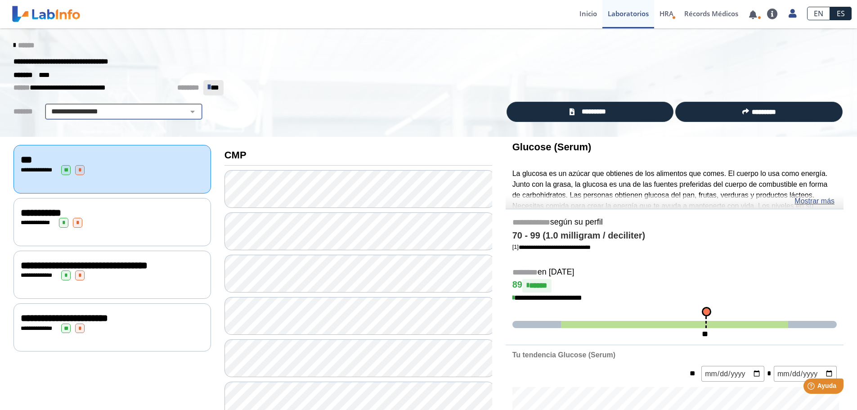
click at [191, 113] on select "**********" at bounding box center [124, 111] width 152 height 11
click at [193, 111] on select "**********" at bounding box center [124, 111] width 152 height 11
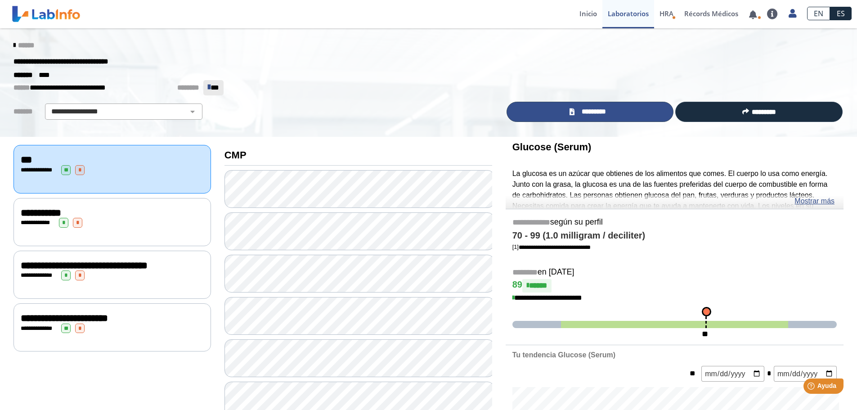
click at [581, 112] on span "*********" at bounding box center [593, 112] width 33 height 10
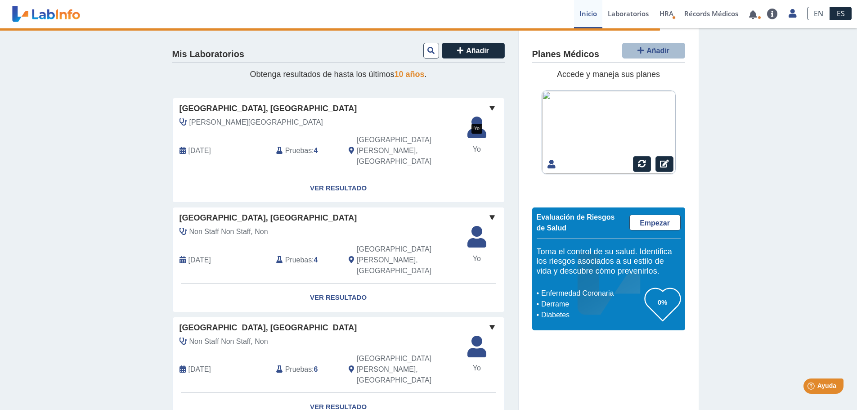
click at [476, 136] on icon at bounding box center [477, 130] width 30 height 27
click at [348, 174] on link "Ver Resultado" at bounding box center [339, 188] width 332 height 28
click at [346, 174] on link "Ver Resultado" at bounding box center [339, 188] width 332 height 28
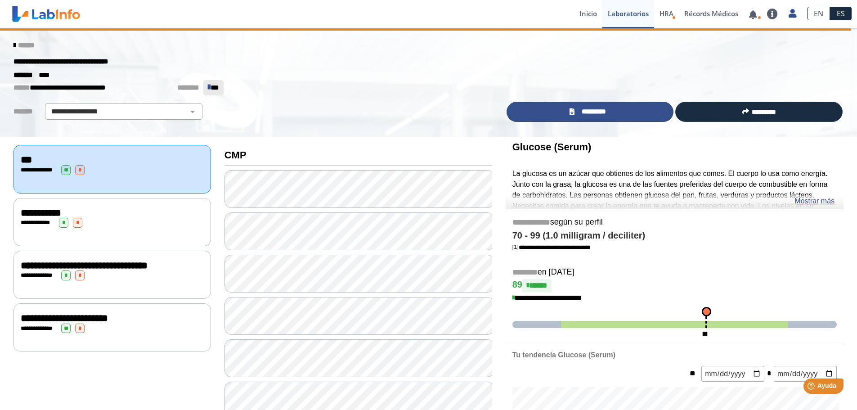
click at [585, 109] on span "*********" at bounding box center [593, 112] width 33 height 10
